Goal: Check status: Check status

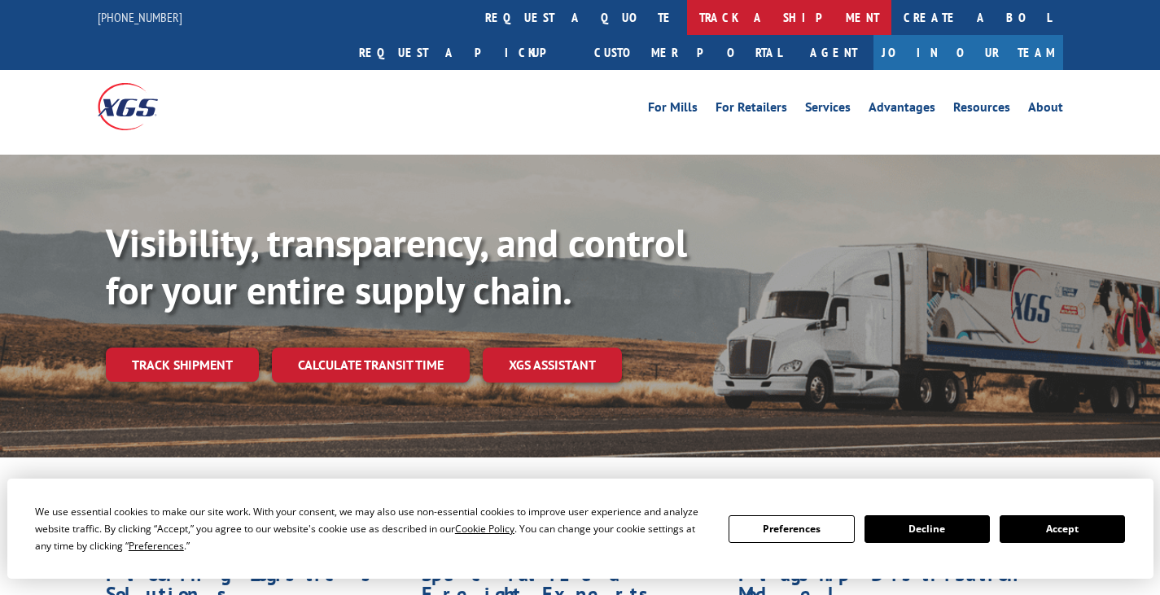
click at [687, 20] on link "track a shipment" at bounding box center [789, 17] width 204 height 35
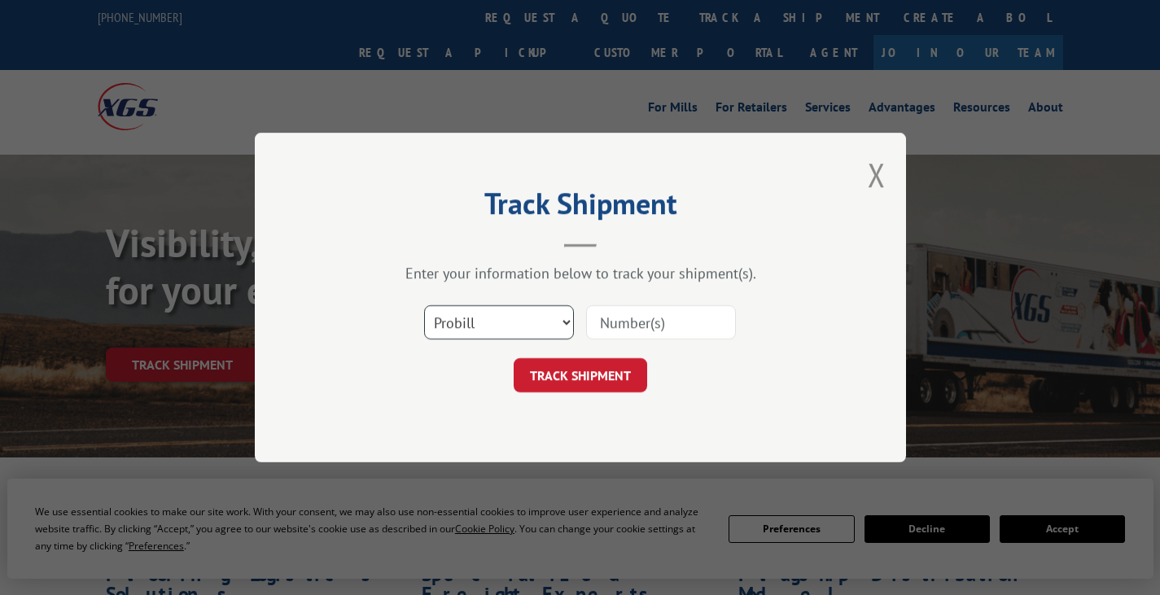
click at [506, 326] on select "Select category... Probill BOL PO" at bounding box center [499, 322] width 150 height 34
click at [424, 305] on select "Select category... Probill BOL PO" at bounding box center [499, 322] width 150 height 34
click at [661, 317] on input at bounding box center [661, 322] width 150 height 34
paste input "17035444"
type input "17035444"
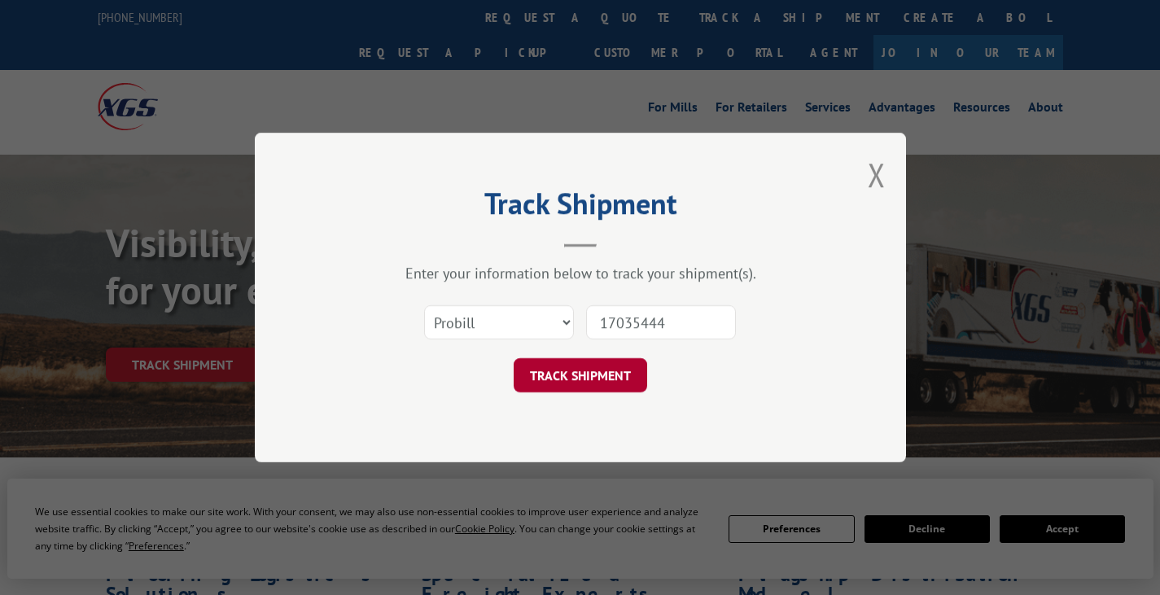
click at [630, 369] on button "TRACK SHIPMENT" at bounding box center [581, 375] width 134 height 34
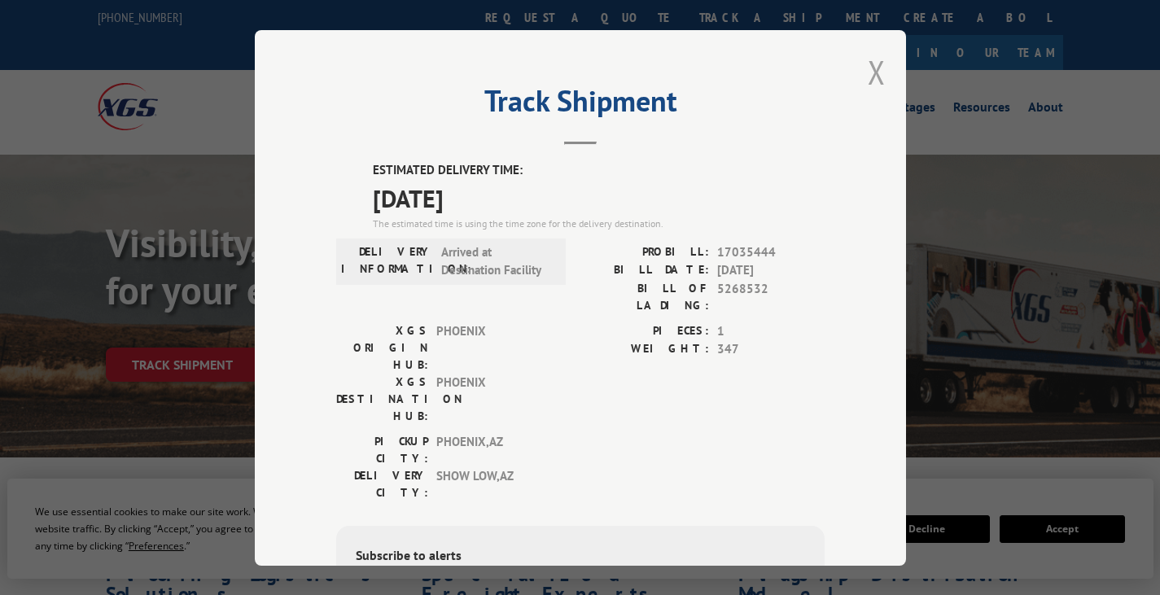
click at [871, 69] on button "Close modal" at bounding box center [877, 71] width 18 height 43
